Goal: Check status: Check status

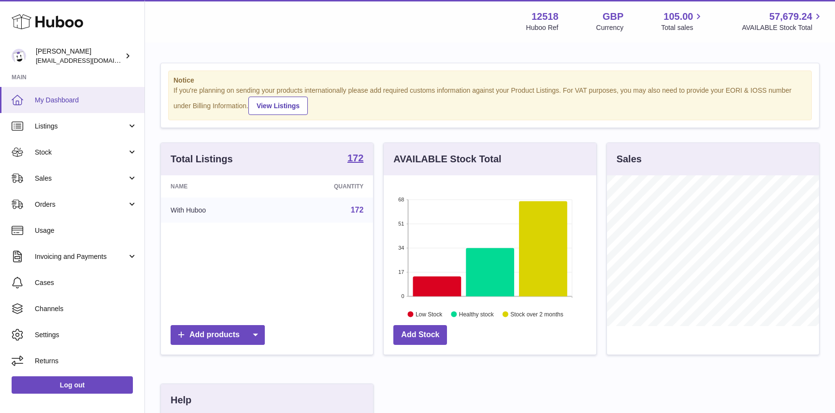
scroll to position [151, 212]
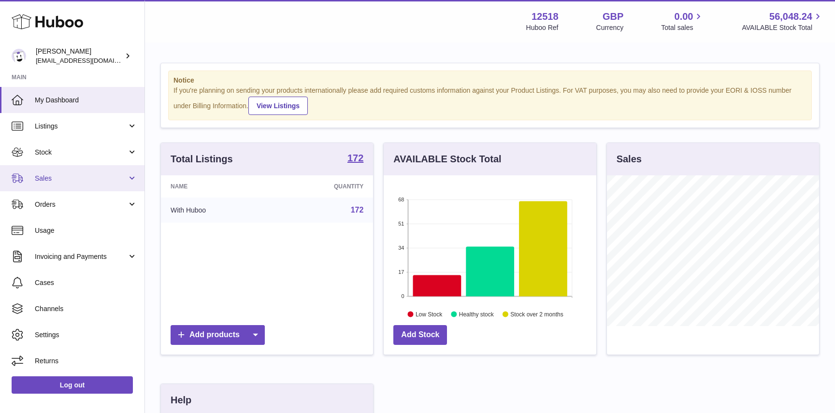
click at [70, 174] on span "Sales" at bounding box center [81, 178] width 92 height 9
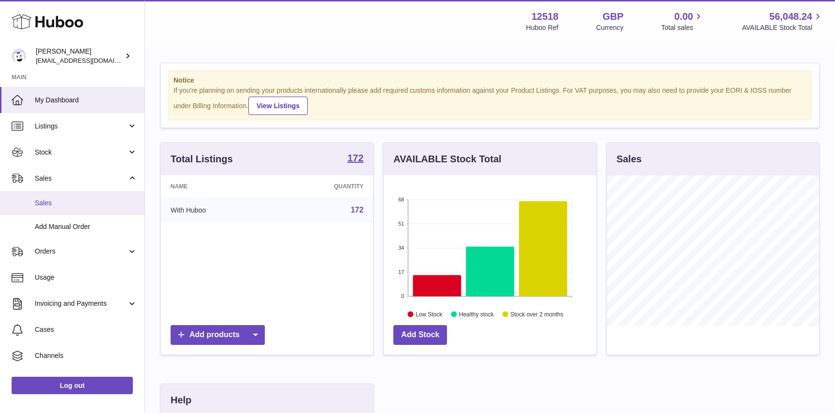
click at [68, 204] on span "Sales" at bounding box center [86, 203] width 102 height 9
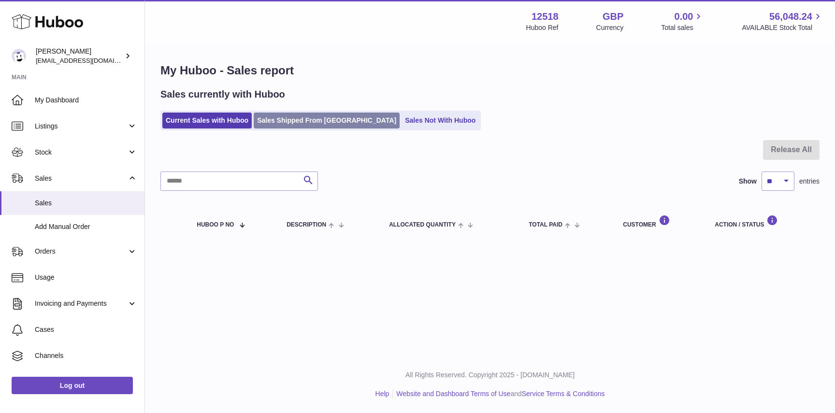
click at [303, 122] on link "Sales Shipped From Huboo" at bounding box center [327, 121] width 146 height 16
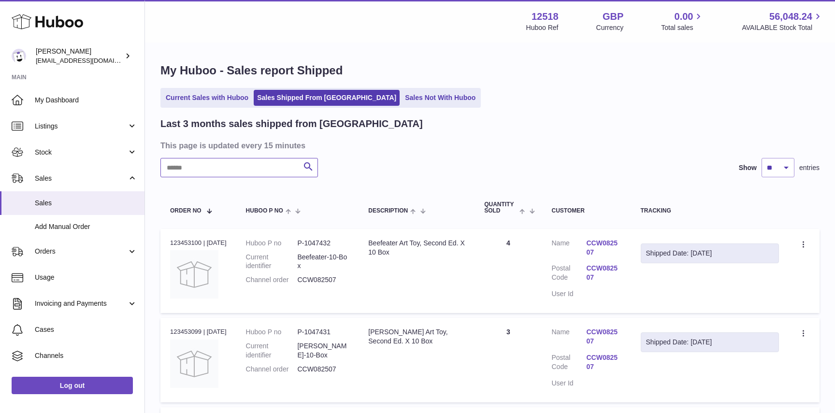
click at [220, 167] on input "text" at bounding box center [239, 167] width 158 height 19
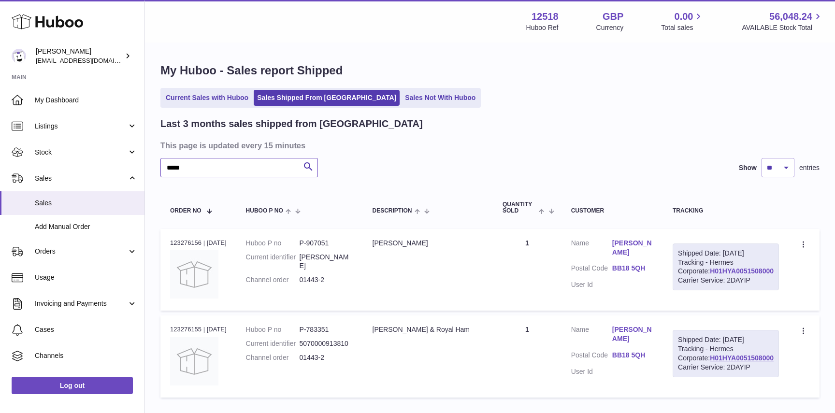
type input "*****"
click at [741, 275] on link "H01HYA0051508000" at bounding box center [742, 271] width 64 height 8
